Goal: Information Seeking & Learning: Learn about a topic

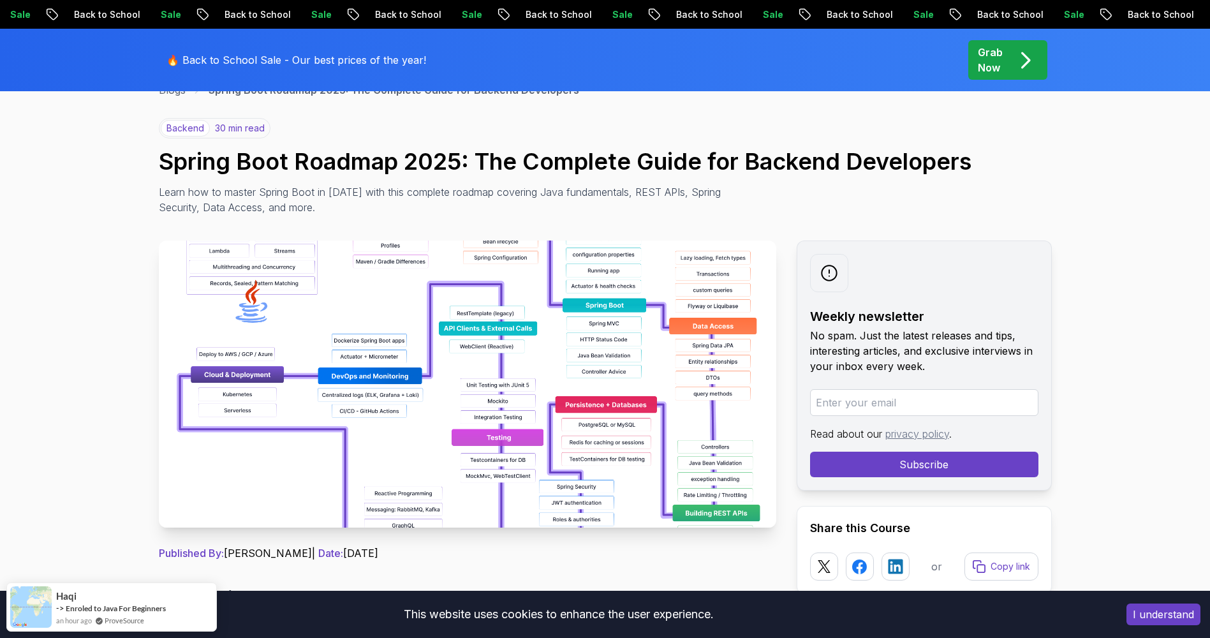
scroll to position [85, 0]
click at [392, 357] on img at bounding box center [467, 384] width 617 height 287
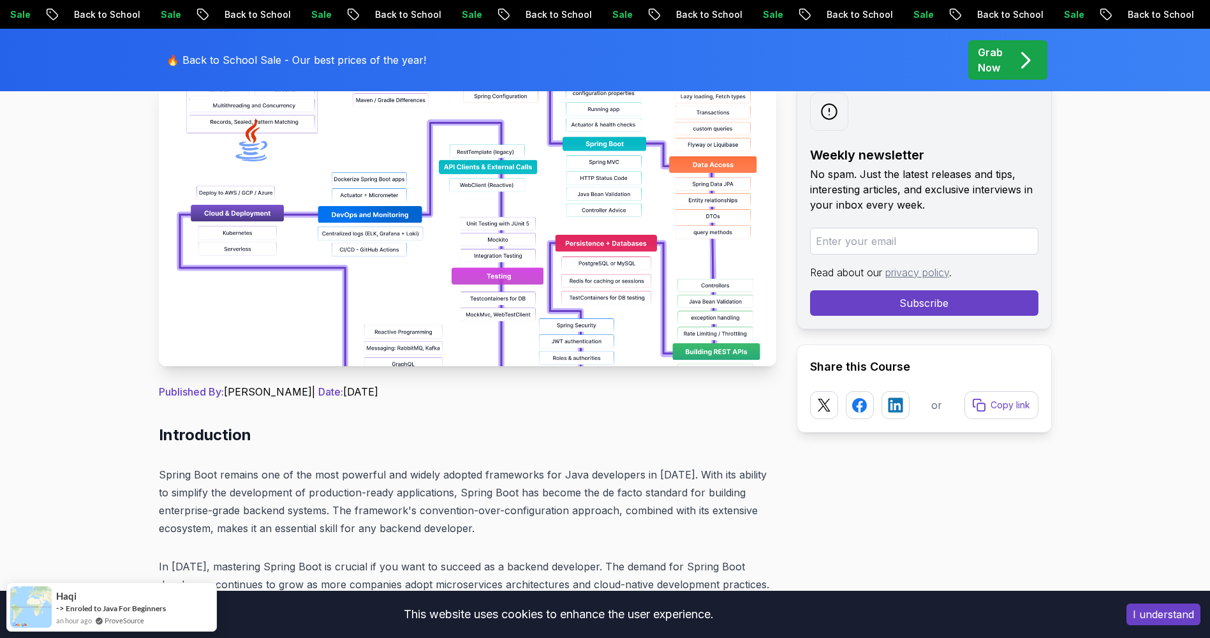
scroll to position [0, 0]
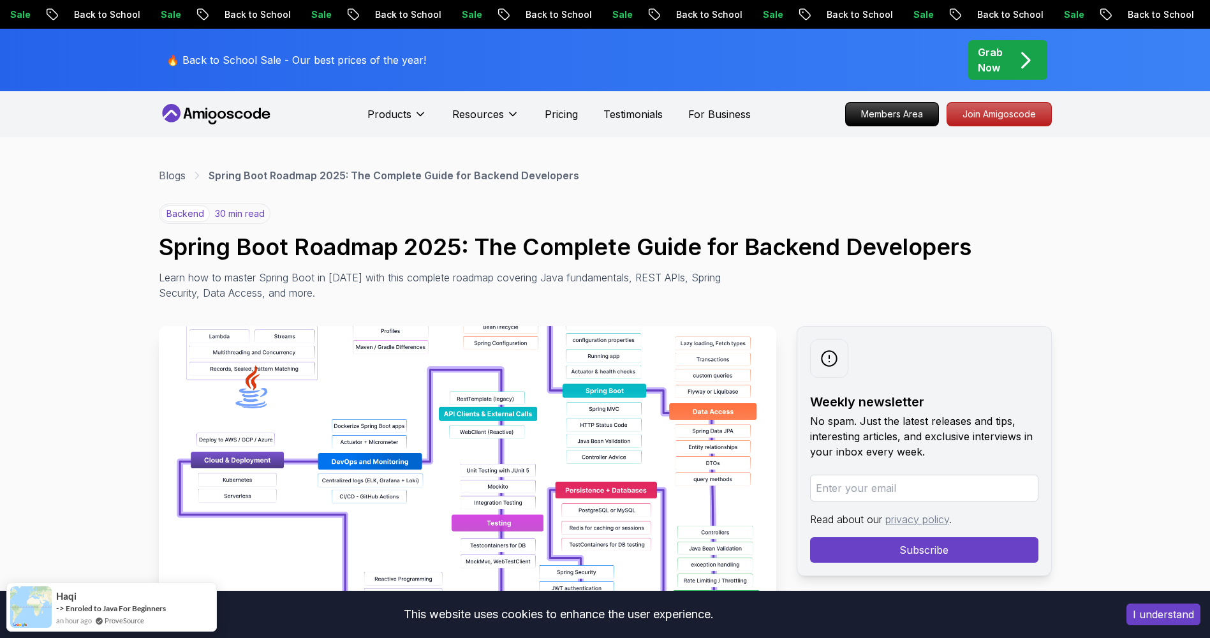
click at [458, 398] on img at bounding box center [467, 469] width 617 height 287
click at [241, 114] on icon at bounding box center [238, 115] width 8 height 8
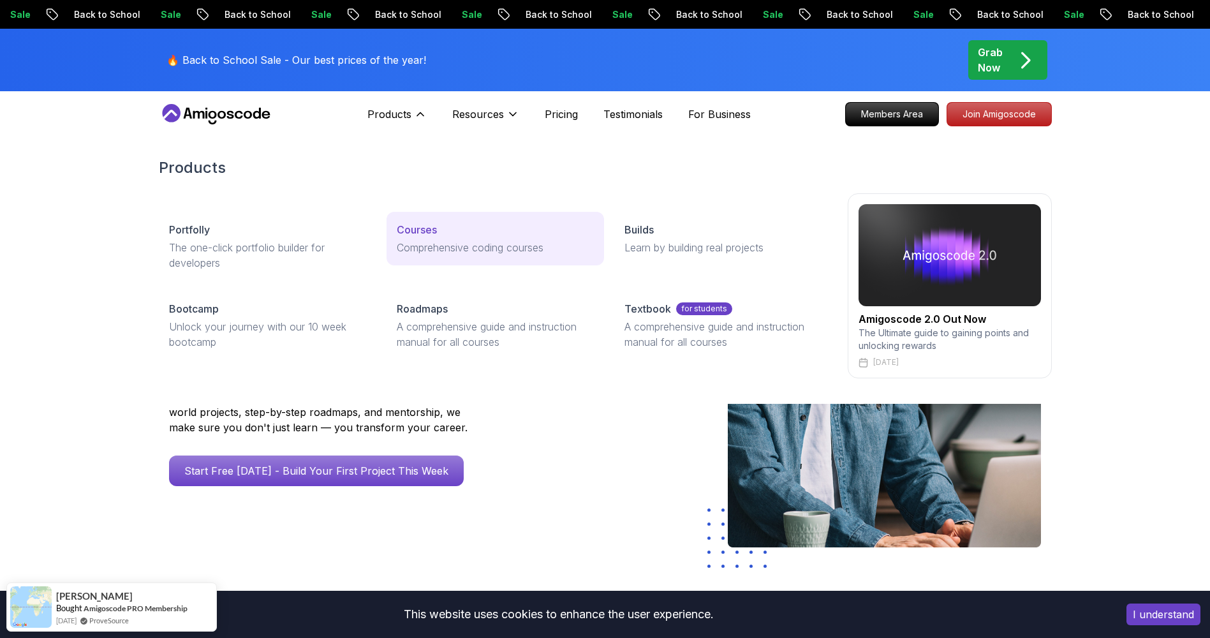
click at [429, 254] on p "Comprehensive coding courses" at bounding box center [495, 247] width 197 height 15
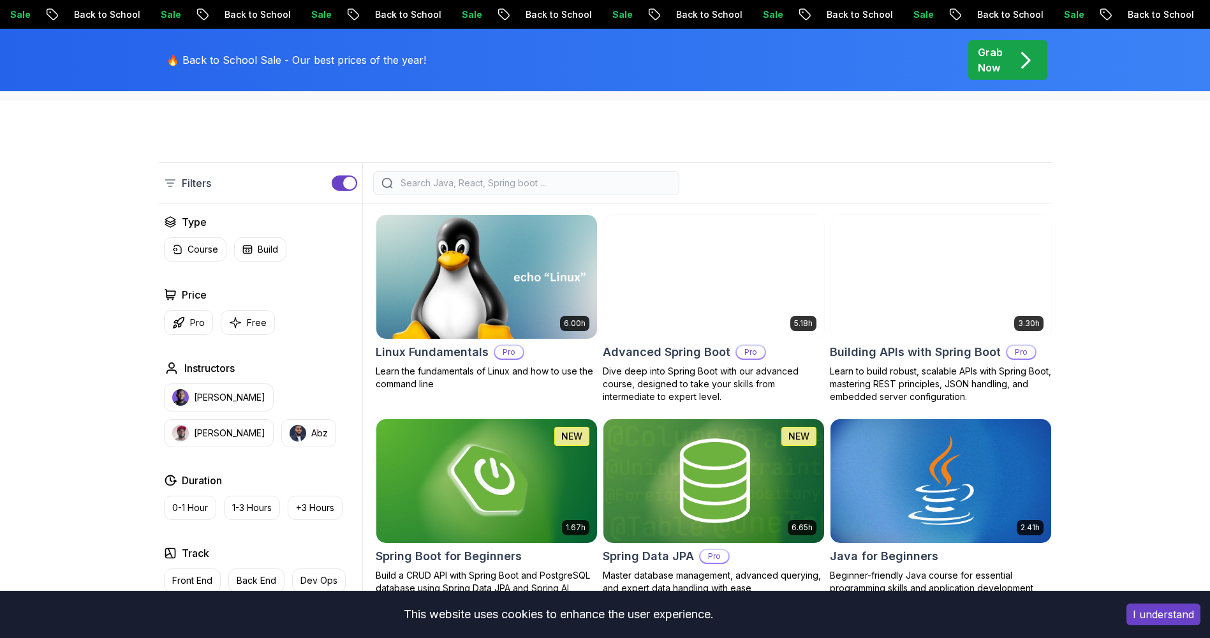
scroll to position [340, 0]
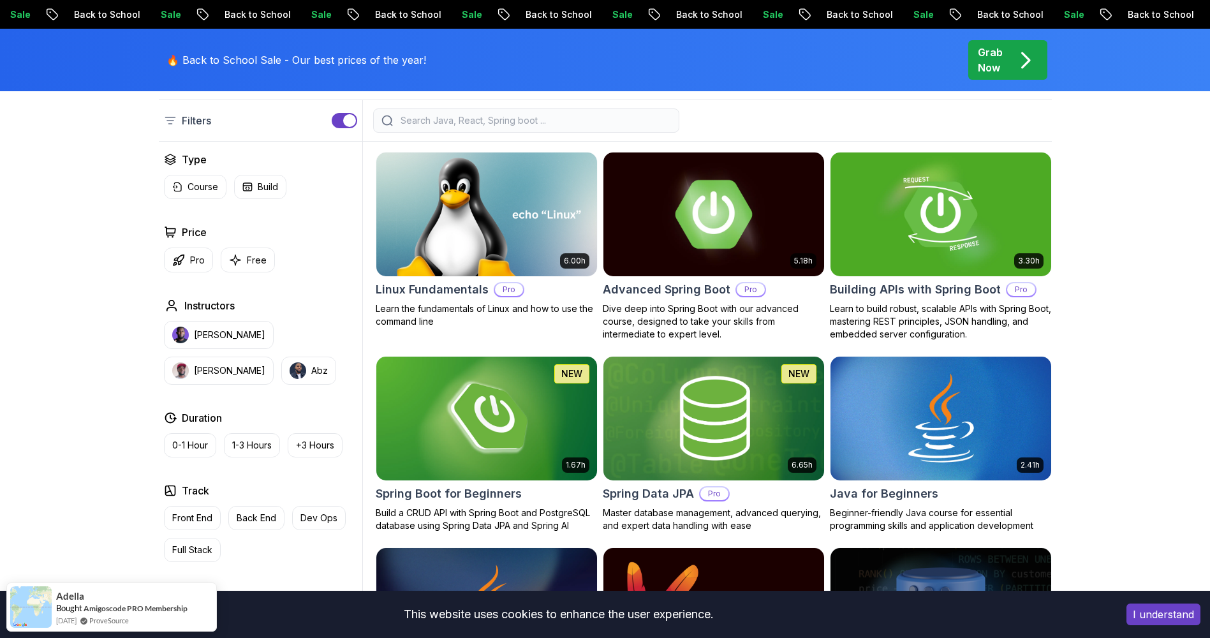
click at [721, 255] on img at bounding box center [714, 213] width 232 height 129
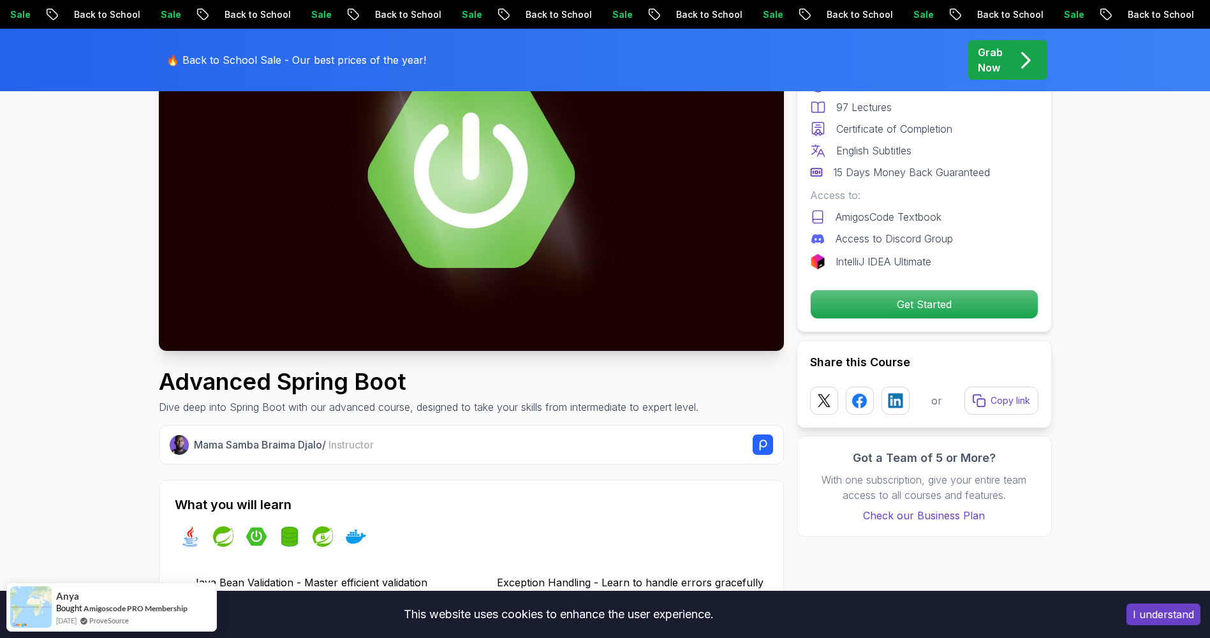
scroll to position [170, 0]
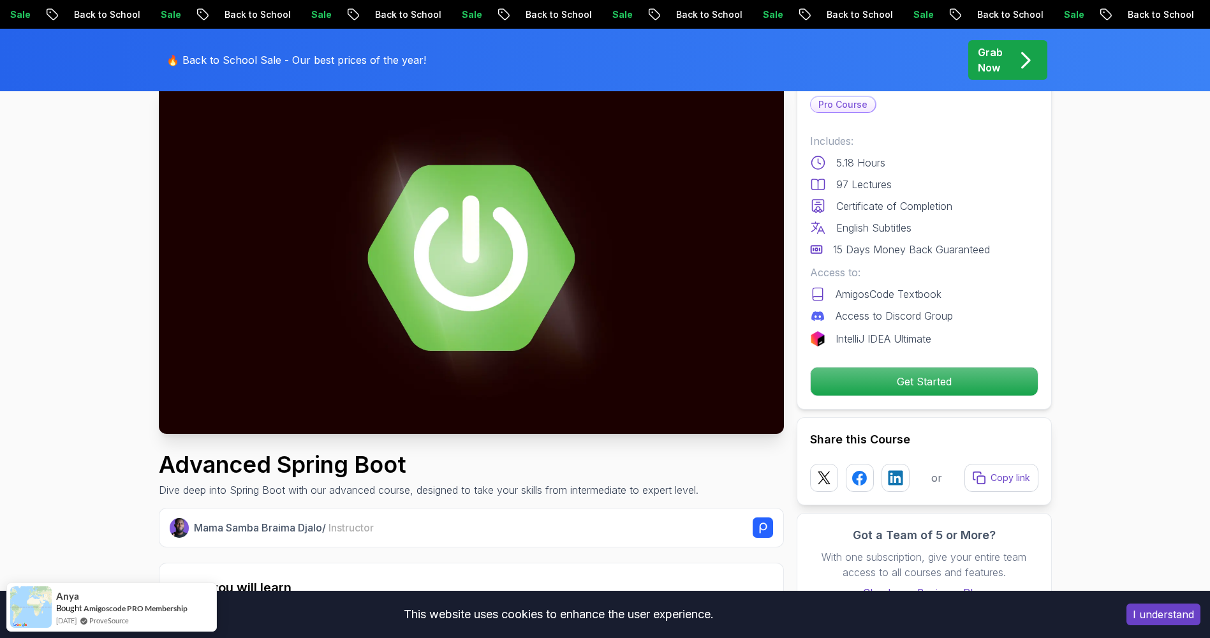
click at [490, 240] on img at bounding box center [471, 257] width 625 height 351
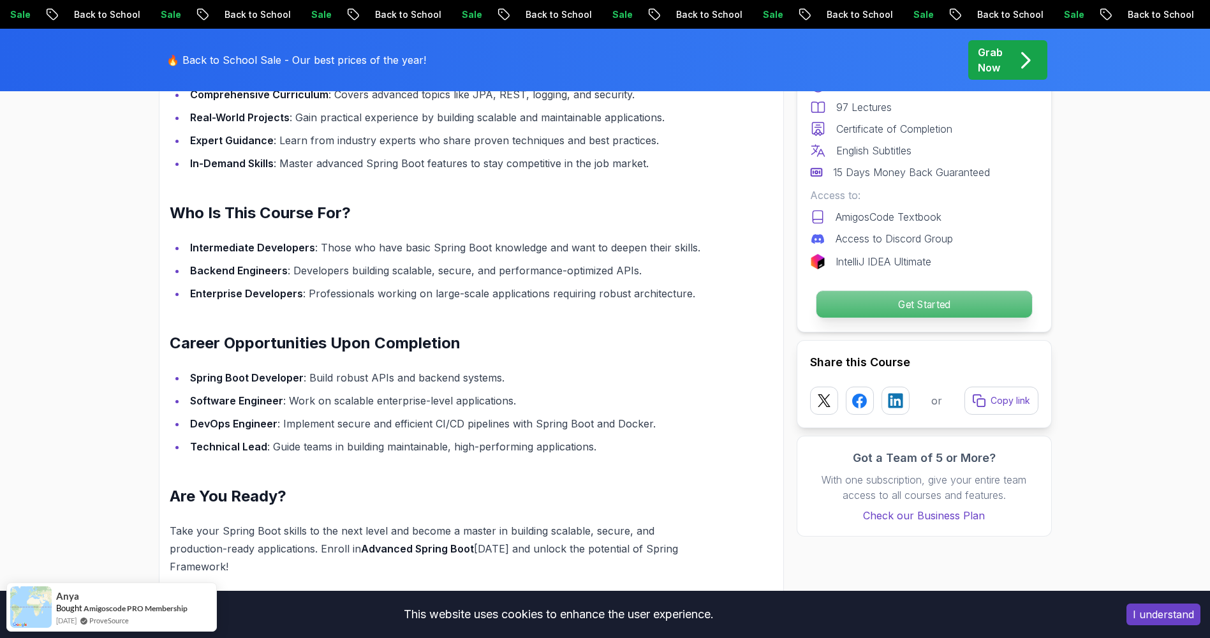
click at [887, 304] on p "Get Started" at bounding box center [924, 304] width 216 height 27
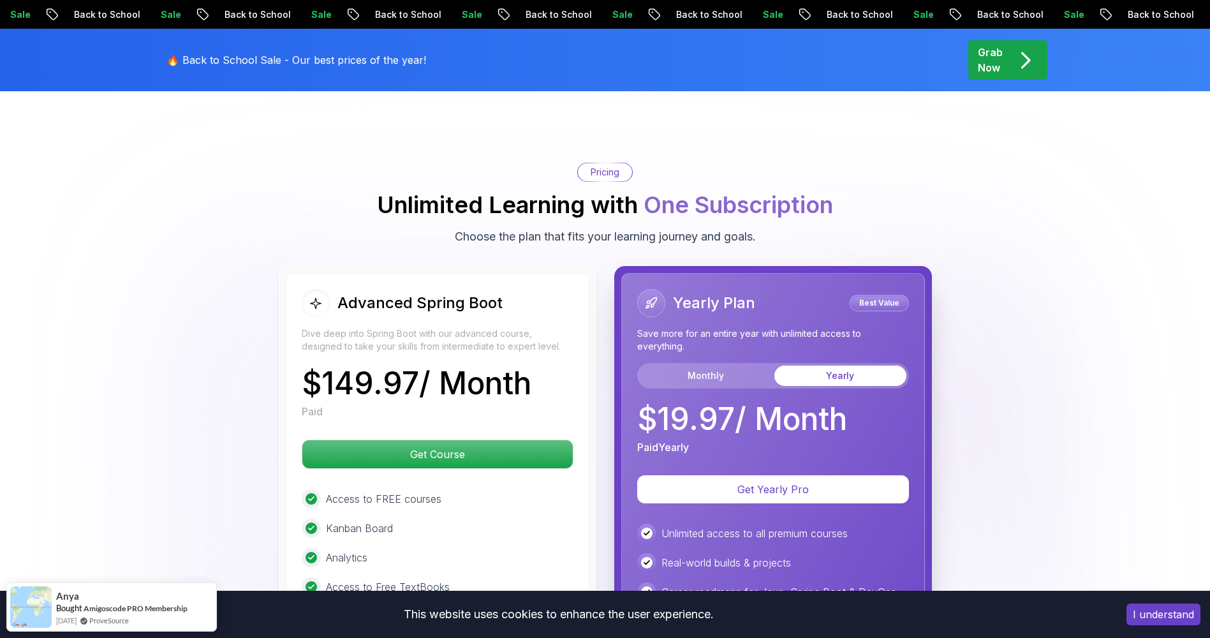
scroll to position [2784, 0]
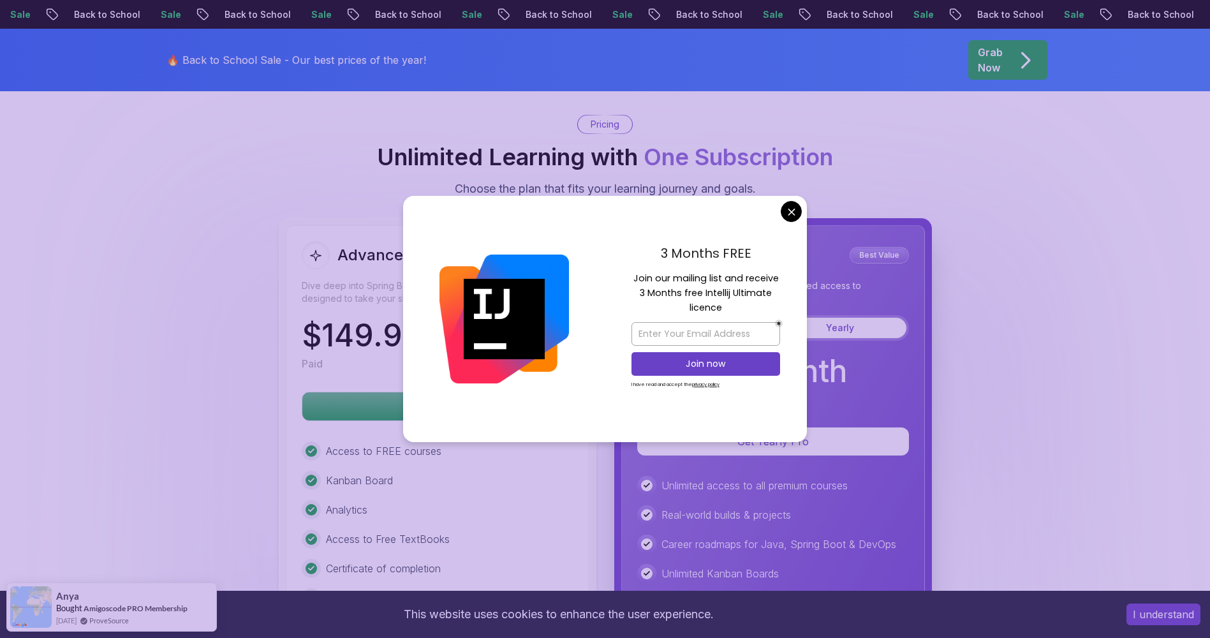
click at [781, 212] on body "Sale Back to School Sale Back to School Sale Back to School Sale Back to School…" at bounding box center [605, 136] width 1210 height 5840
